Goal: Task Accomplishment & Management: Manage account settings

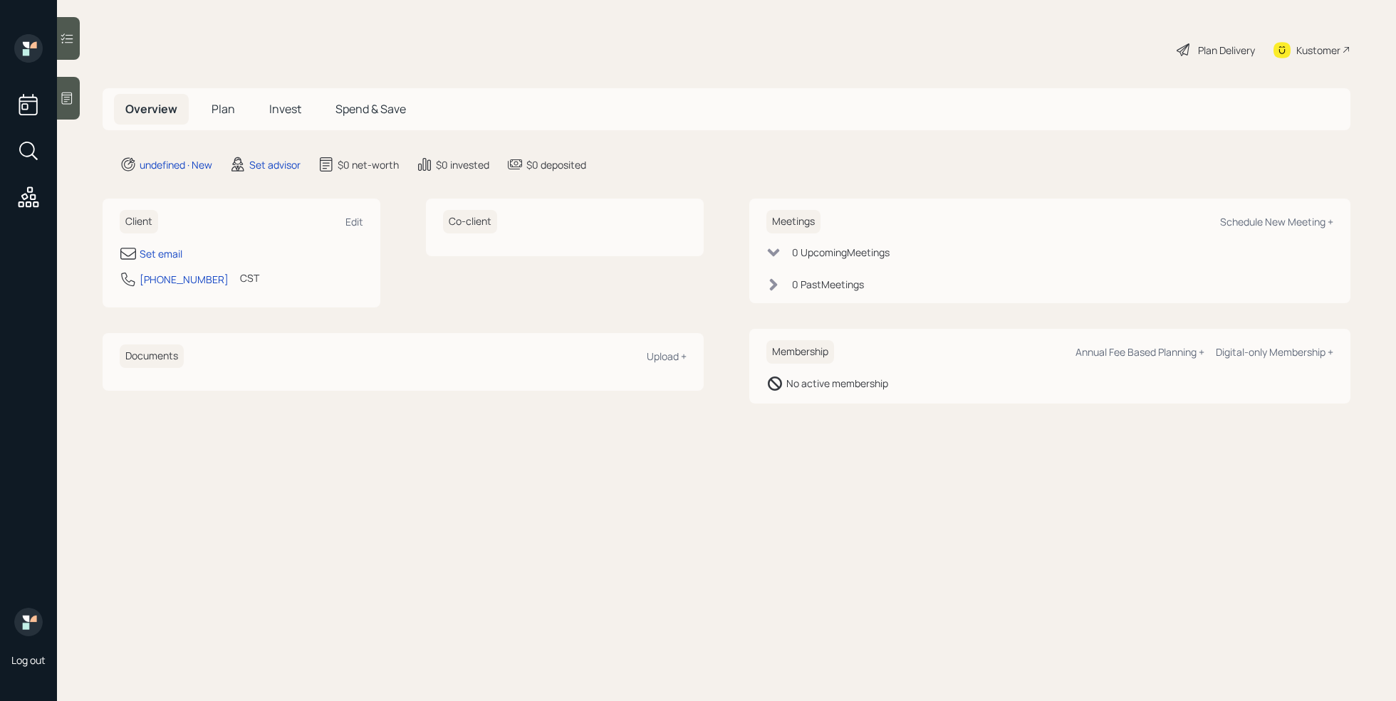
click at [79, 110] on div at bounding box center [68, 98] width 23 height 43
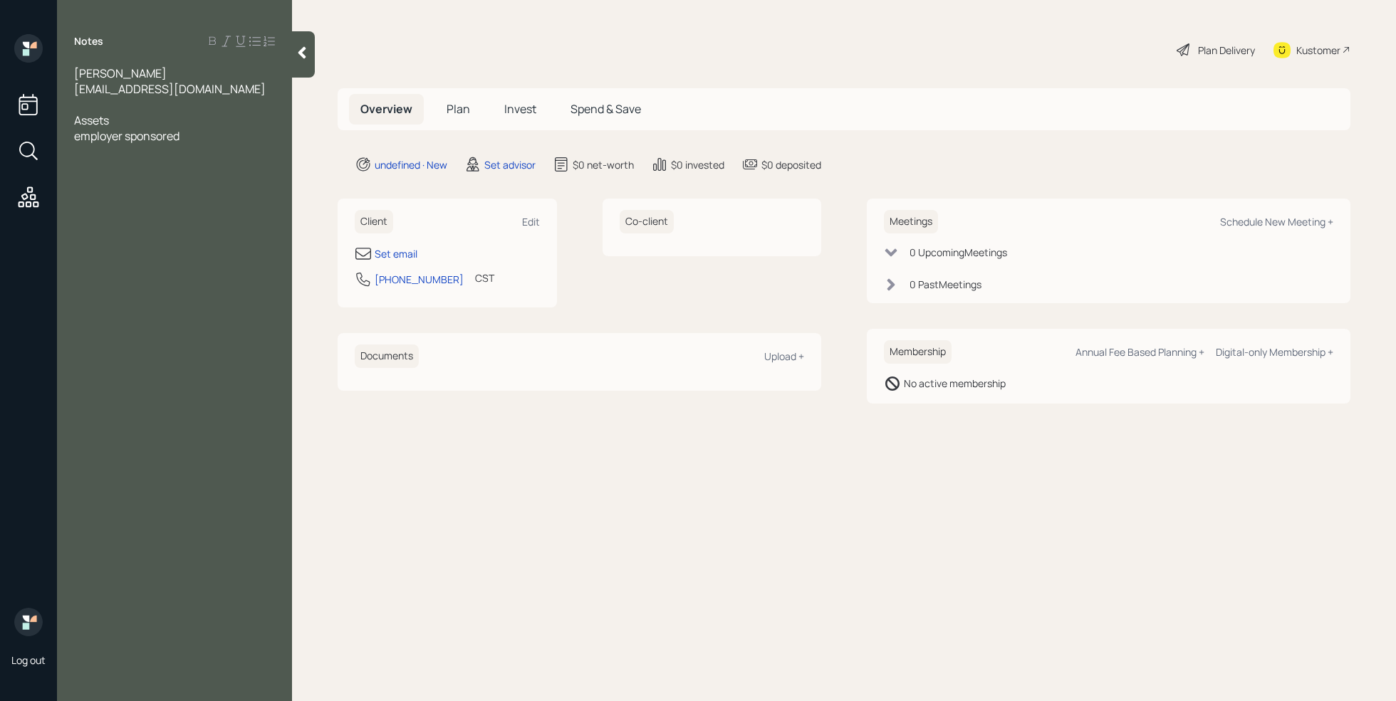
click at [75, 135] on span "employer sponsored" at bounding box center [126, 136] width 105 height 16
click at [107, 101] on div at bounding box center [174, 105] width 201 height 16
click at [191, 156] on div "employer sponsored" at bounding box center [174, 152] width 201 height 16
click at [91, 117] on div at bounding box center [174, 120] width 201 height 16
click at [262, 206] on div "after [PERSON_NAME] shared brokerage account" at bounding box center [174, 221] width 201 height 31
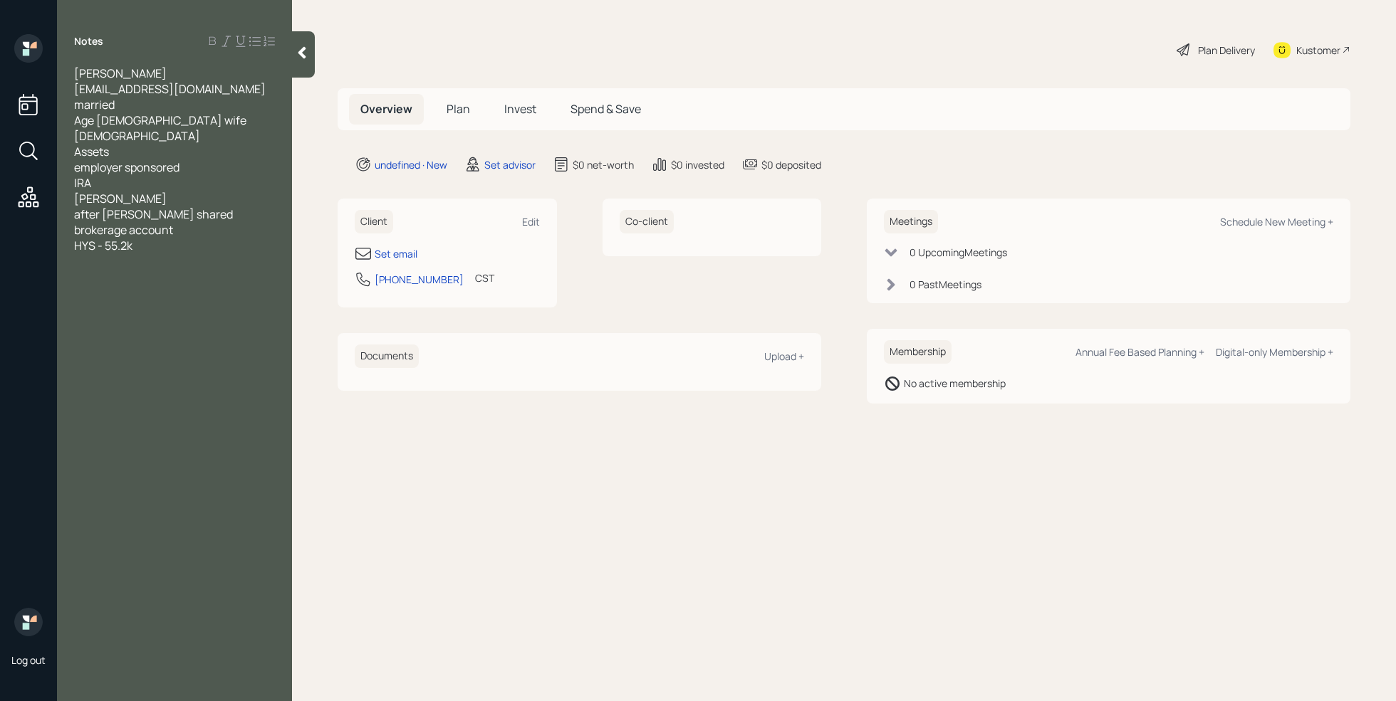
click at [270, 206] on div "after [PERSON_NAME] shared brokerage account" at bounding box center [174, 221] width 201 height 31
click at [157, 191] on div "[PERSON_NAME]" at bounding box center [174, 199] width 201 height 16
click at [121, 191] on span "[PERSON_NAME] IRA297k" at bounding box center [142, 199] width 137 height 16
click at [156, 191] on div "[PERSON_NAME]-297k" at bounding box center [174, 199] width 201 height 16
click at [138, 206] on div "Wife [PERSON_NAME]-" at bounding box center [174, 214] width 201 height 16
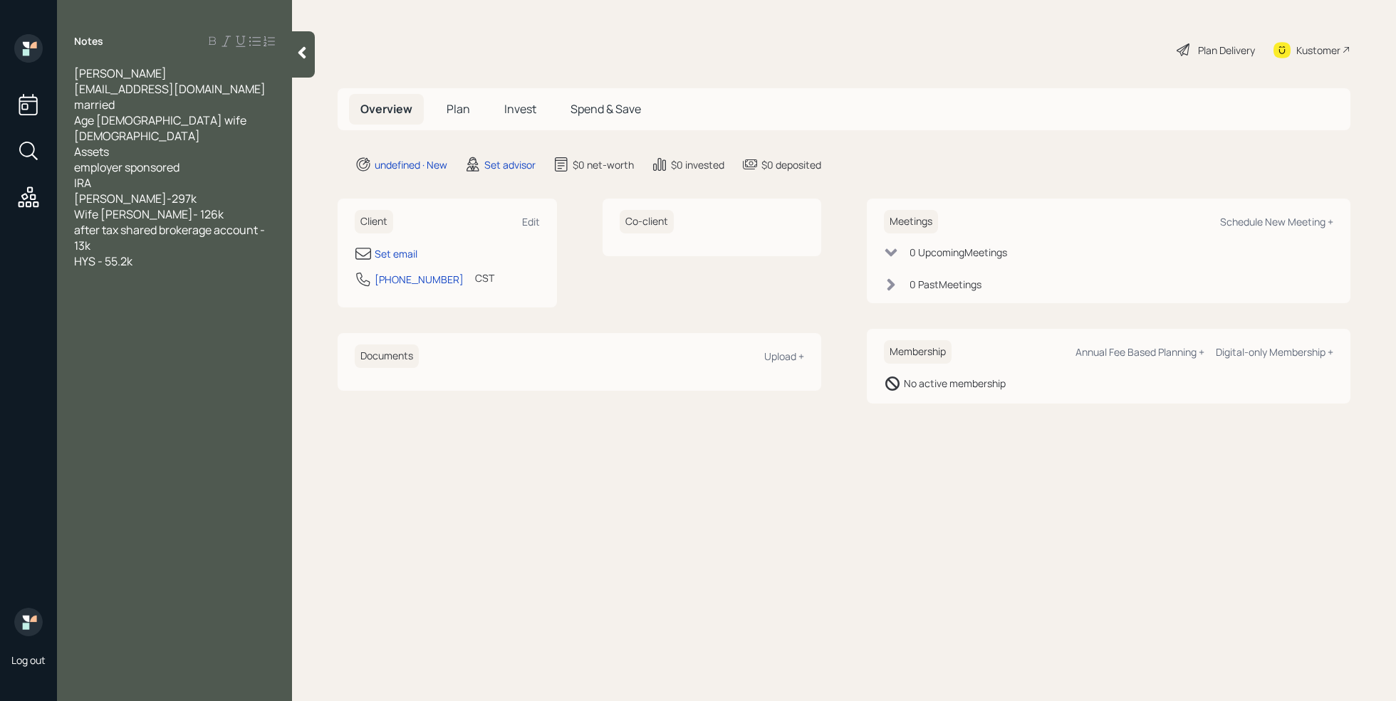
click at [150, 175] on div "IRA" at bounding box center [174, 183] width 201 height 16
click at [74, 175] on span "IRA-" at bounding box center [84, 183] width 21 height 16
click at [192, 175] on div "Traditional IRA-" at bounding box center [174, 183] width 201 height 16
click at [172, 175] on span "Traditional IRA- 280k" at bounding box center [128, 183] width 108 height 16
click at [216, 191] on div "traditional IRA- $95,363" at bounding box center [174, 199] width 201 height 16
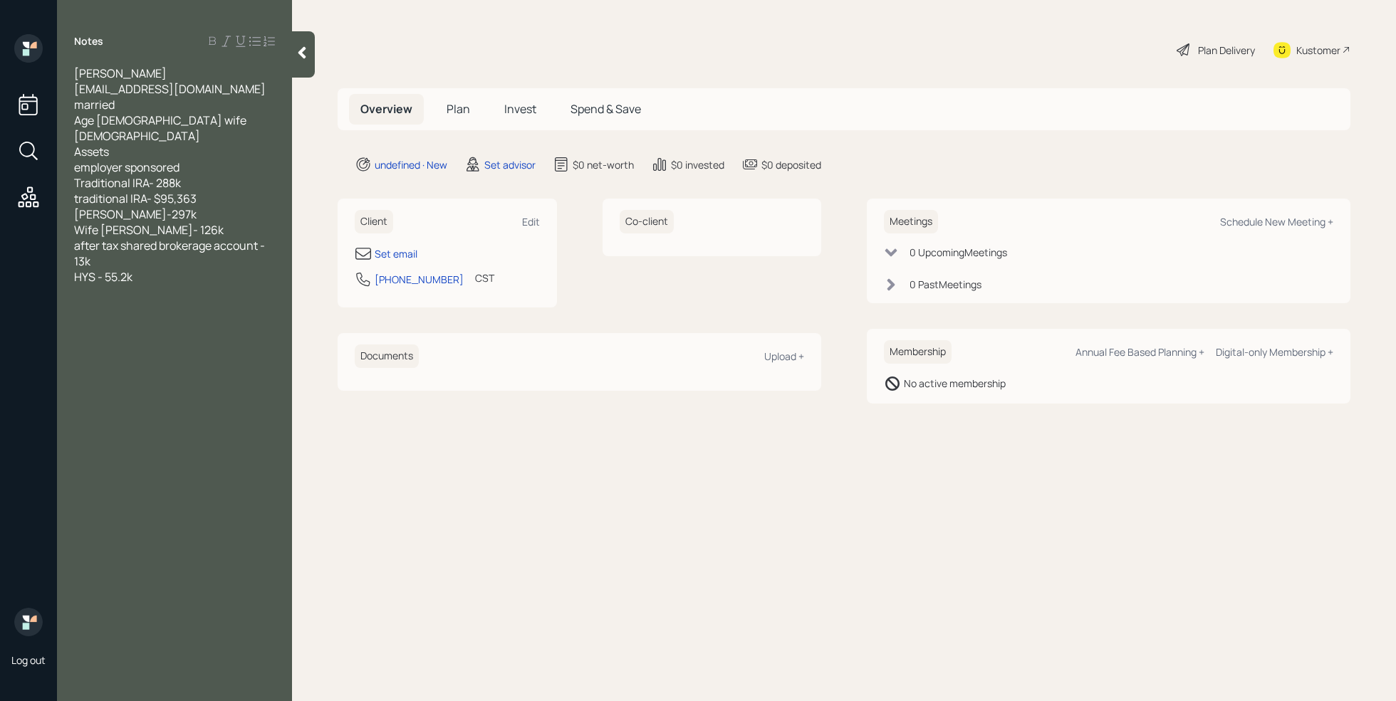
click at [191, 159] on div "employer sponsored" at bounding box center [174, 167] width 201 height 16
click at [151, 300] on div at bounding box center [174, 308] width 201 height 16
click at [85, 379] on span "5k a month estimate" at bounding box center [127, 387] width 106 height 16
click at [105, 300] on div at bounding box center [174, 308] width 201 height 16
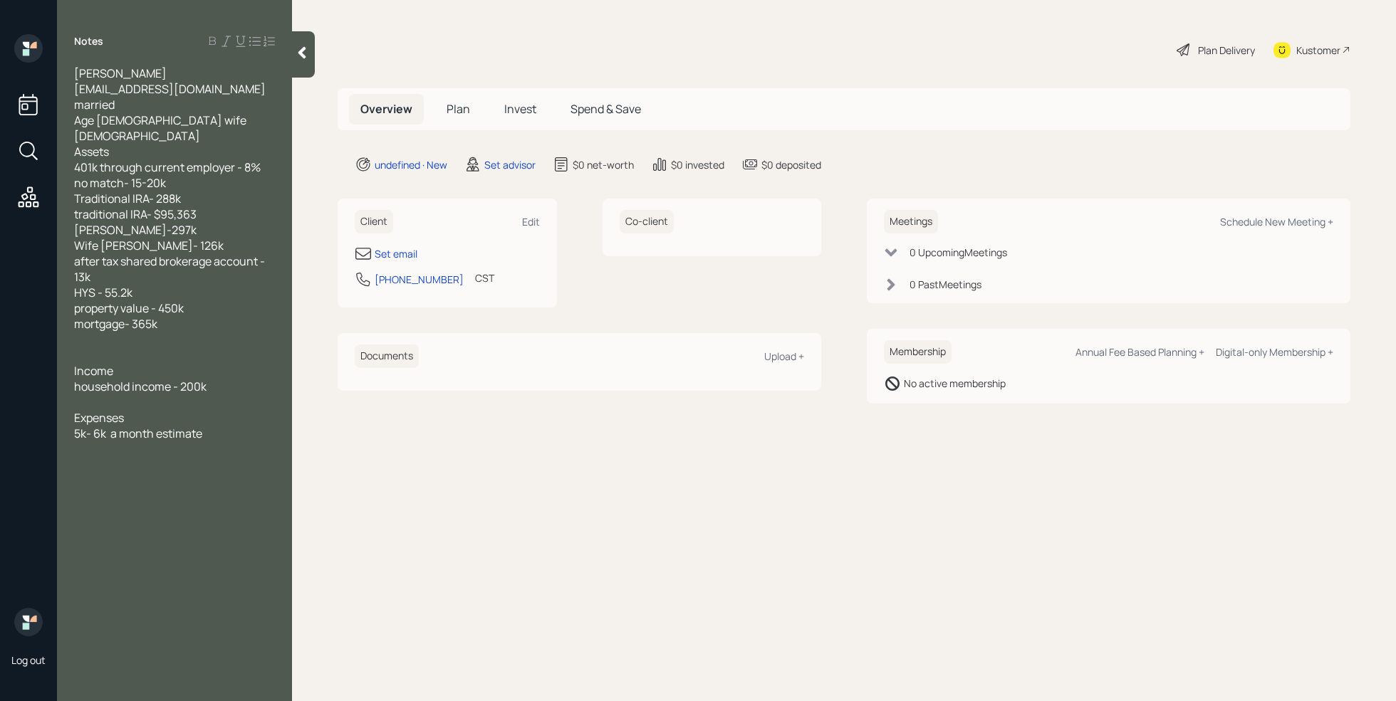
click at [225, 426] on div "5k- 6k a month estimate" at bounding box center [174, 434] width 201 height 16
click at [231, 426] on div "5k- 6k a month estimate" at bounding box center [174, 434] width 201 height 16
click at [211, 473] on div "investment suitability" at bounding box center [174, 481] width 201 height 16
click at [400, 253] on div "Set email" at bounding box center [396, 253] width 43 height 15
select select "America/[GEOGRAPHIC_DATA]"
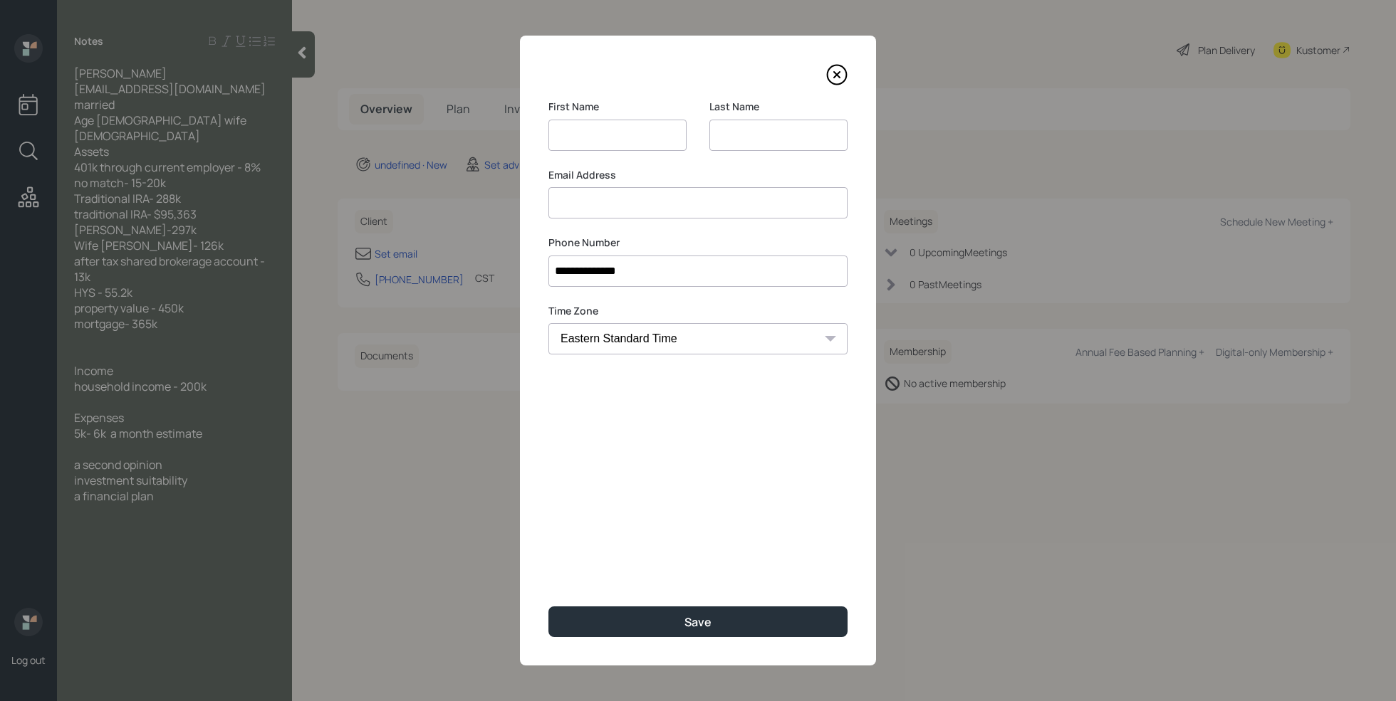
click at [630, 216] on input at bounding box center [697, 202] width 299 height 31
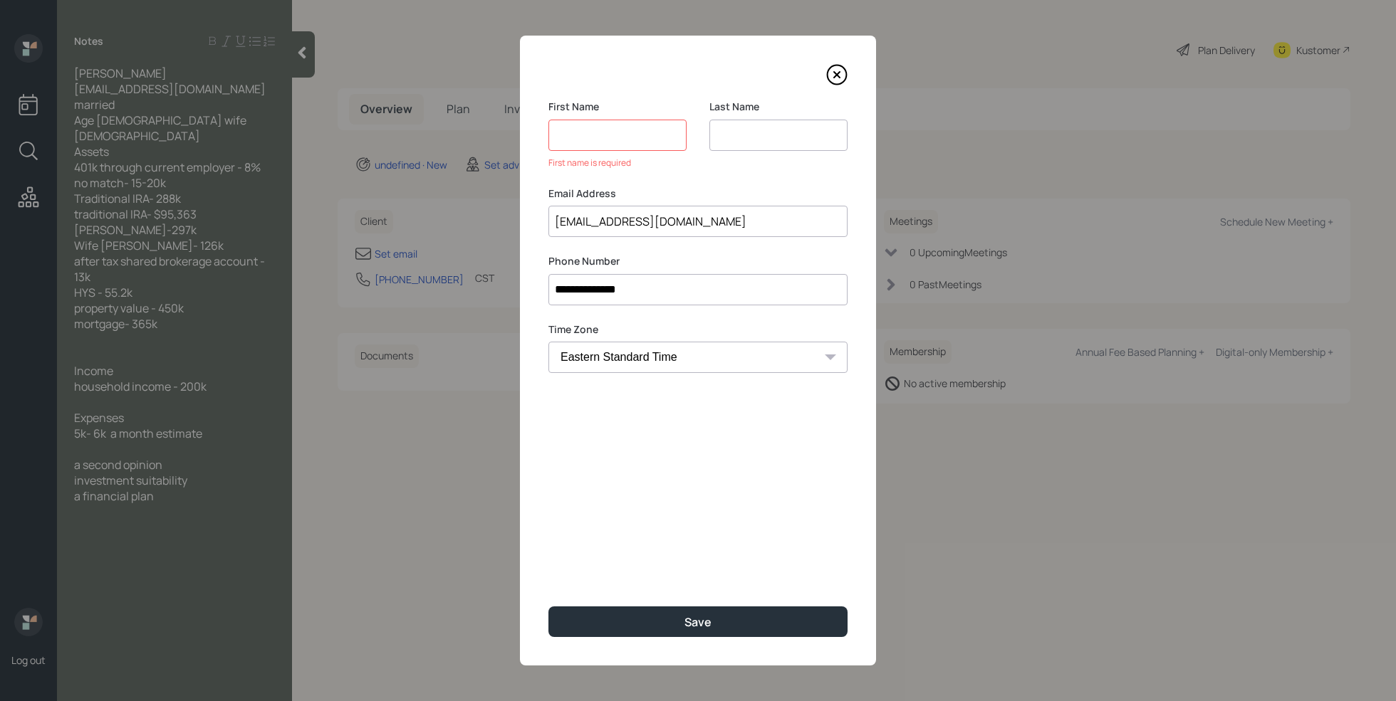
type input "[EMAIL_ADDRESS][DOMAIN_NAME]"
click at [656, 130] on input at bounding box center [617, 135] width 138 height 31
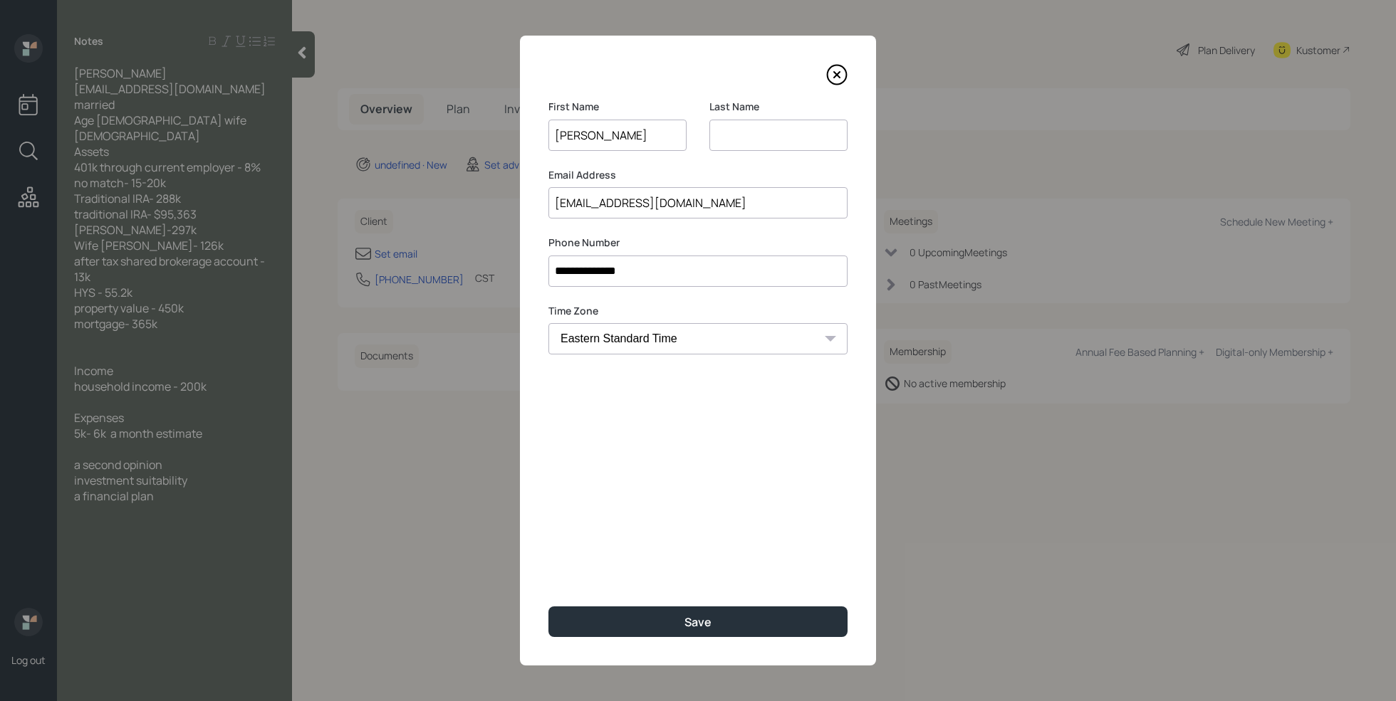
type input "[PERSON_NAME]"
click at [796, 131] on input at bounding box center [778, 135] width 138 height 31
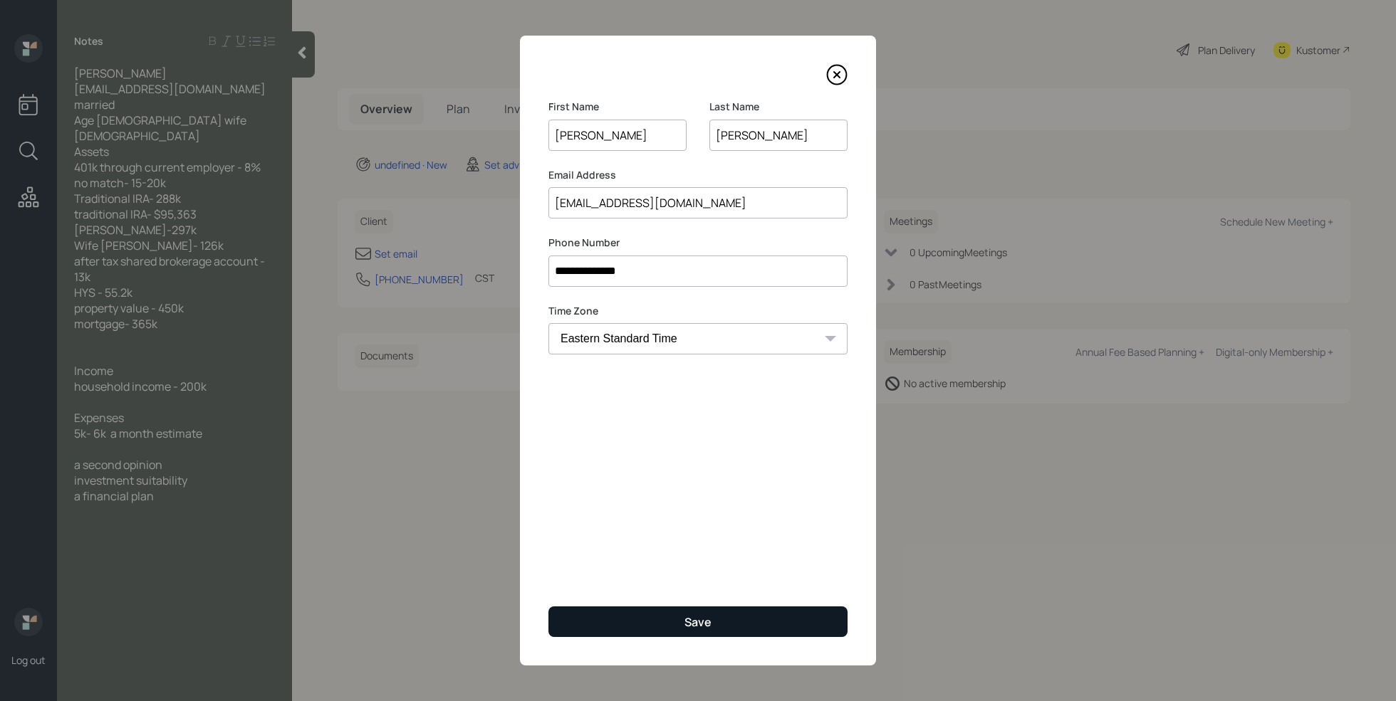
type input "[PERSON_NAME]"
click at [684, 623] on div "Save" at bounding box center [697, 622] width 27 height 16
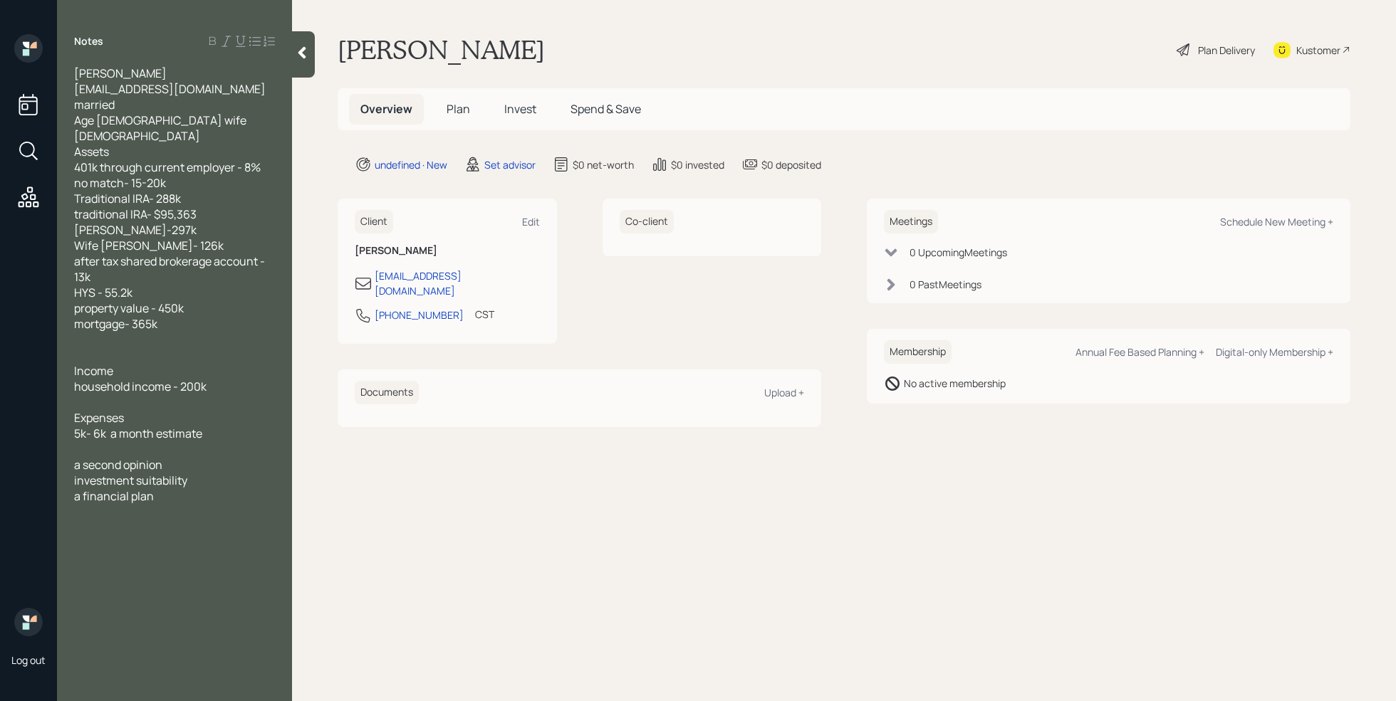
click at [84, 347] on div at bounding box center [174, 355] width 201 height 16
click at [140, 347] on span "lot value - 150k" at bounding box center [112, 355] width 77 height 16
click at [184, 347] on div "lot value - 150k" at bounding box center [174, 355] width 201 height 16
click at [129, 347] on span "lot value - 150k" at bounding box center [112, 355] width 77 height 16
click at [652, 511] on main "[PERSON_NAME] Plan Delivery Kustomer Overview Plan Invest Spend & Save undefine…" at bounding box center [844, 350] width 1104 height 701
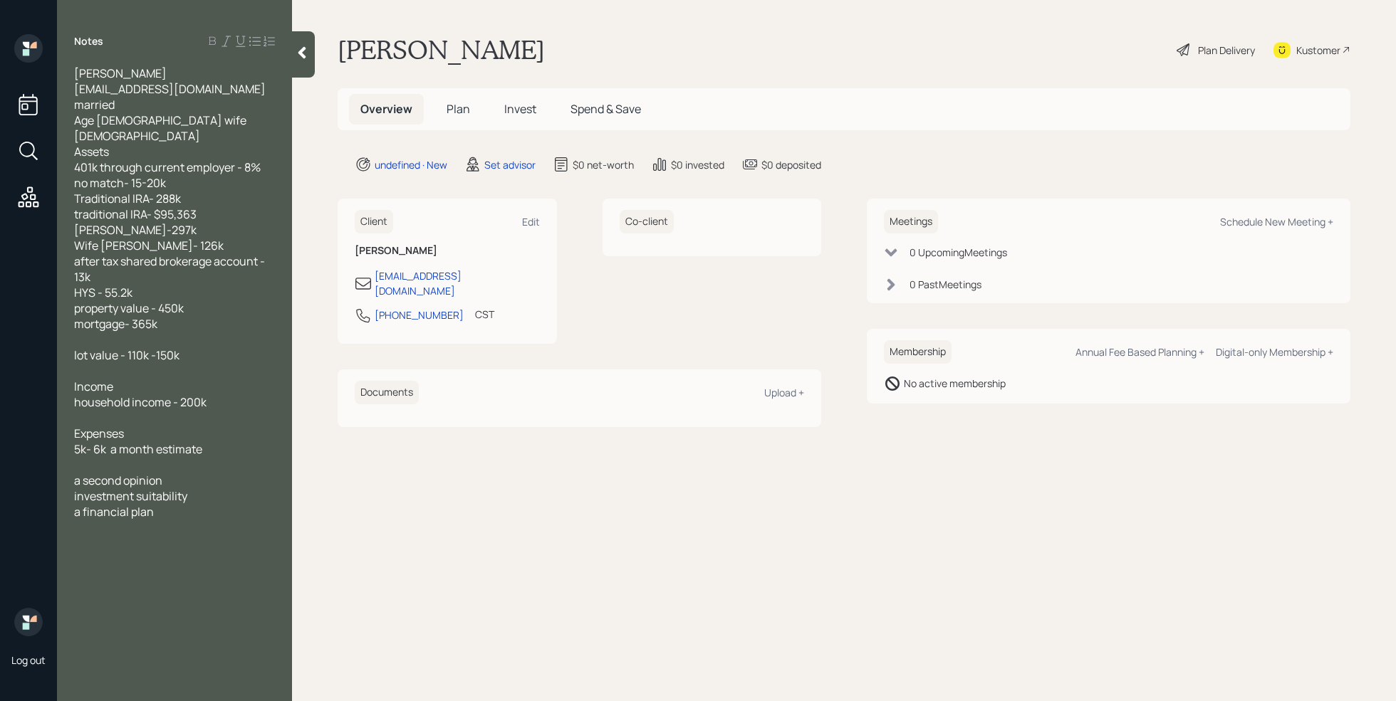
click at [1255, 231] on div "Meetings Schedule New Meeting +" at bounding box center [1108, 221] width 449 height 23
click at [1255, 223] on div "Schedule New Meeting +" at bounding box center [1276, 222] width 113 height 14
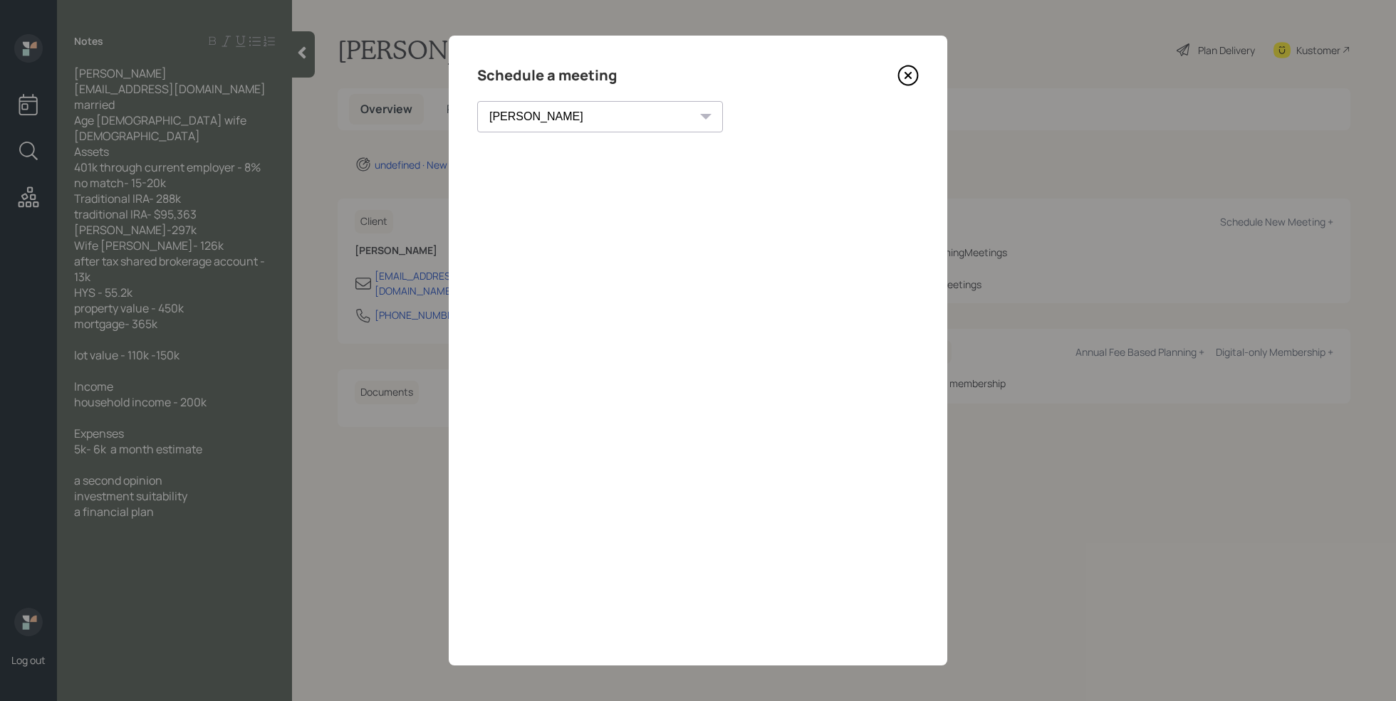
click at [586, 120] on select "[PERSON_NAME] [PERSON_NAME] [PERSON_NAME] [PERSON_NAME] [PERSON_NAME] [PERSON_N…" at bounding box center [600, 116] width 246 height 31
select select "f14b762f-c7c2-4b89-9227-8fa891345eea"
click at [477, 101] on select "[PERSON_NAME] [PERSON_NAME] [PERSON_NAME] [PERSON_NAME] [PERSON_NAME] [PERSON_N…" at bounding box center [600, 116] width 246 height 31
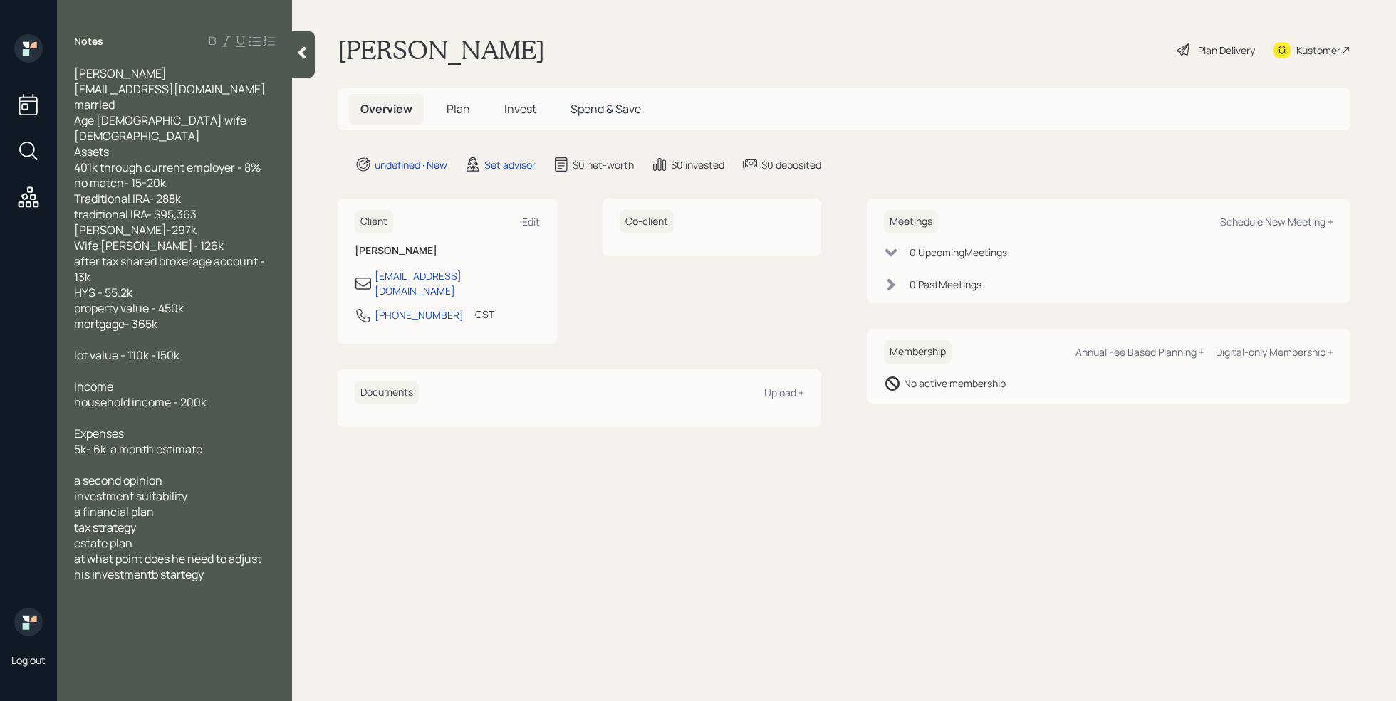
click at [158, 560] on span "at what point does he need to adjust his investmentb startegy" at bounding box center [168, 566] width 189 height 31
click at [169, 560] on span "at what point does he need to adjust his investment startegy" at bounding box center [168, 566] width 189 height 31
click at [305, 48] on icon at bounding box center [302, 53] width 8 height 12
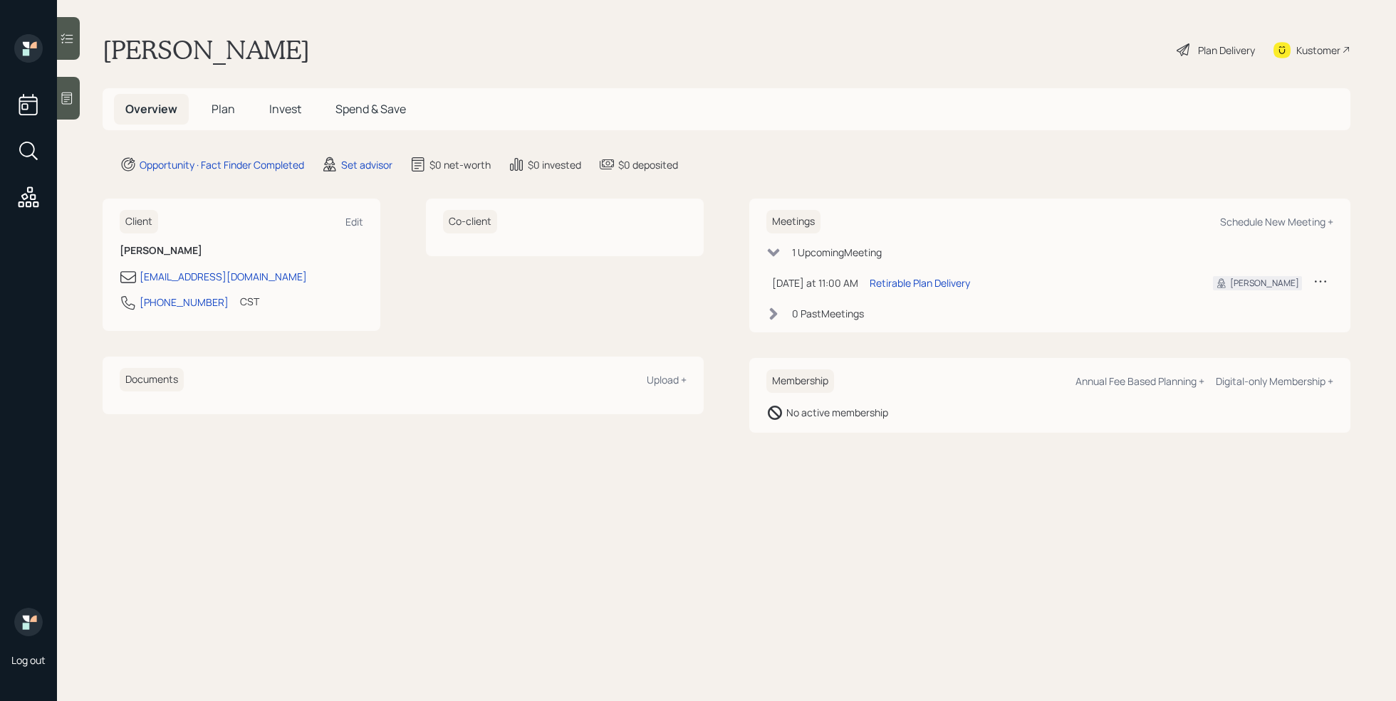
click at [70, 109] on div at bounding box center [68, 98] width 23 height 43
